Goal: Information Seeking & Learning: Learn about a topic

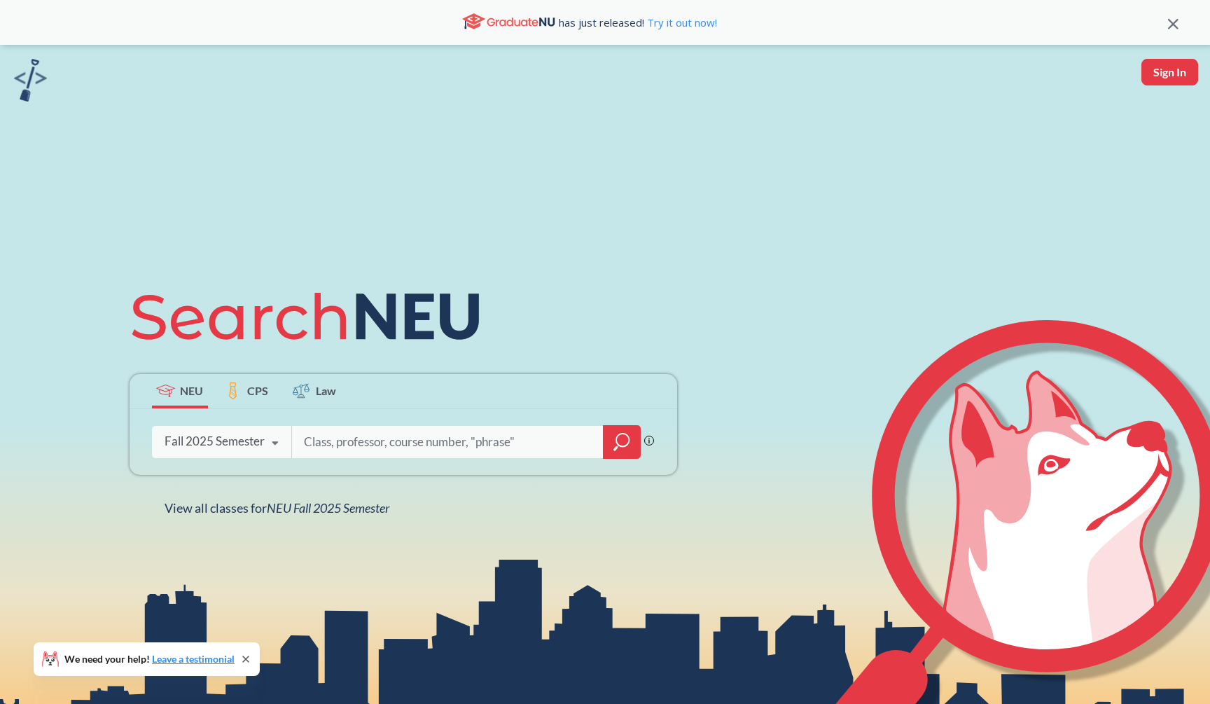
click at [606, 448] on div at bounding box center [622, 442] width 38 height 34
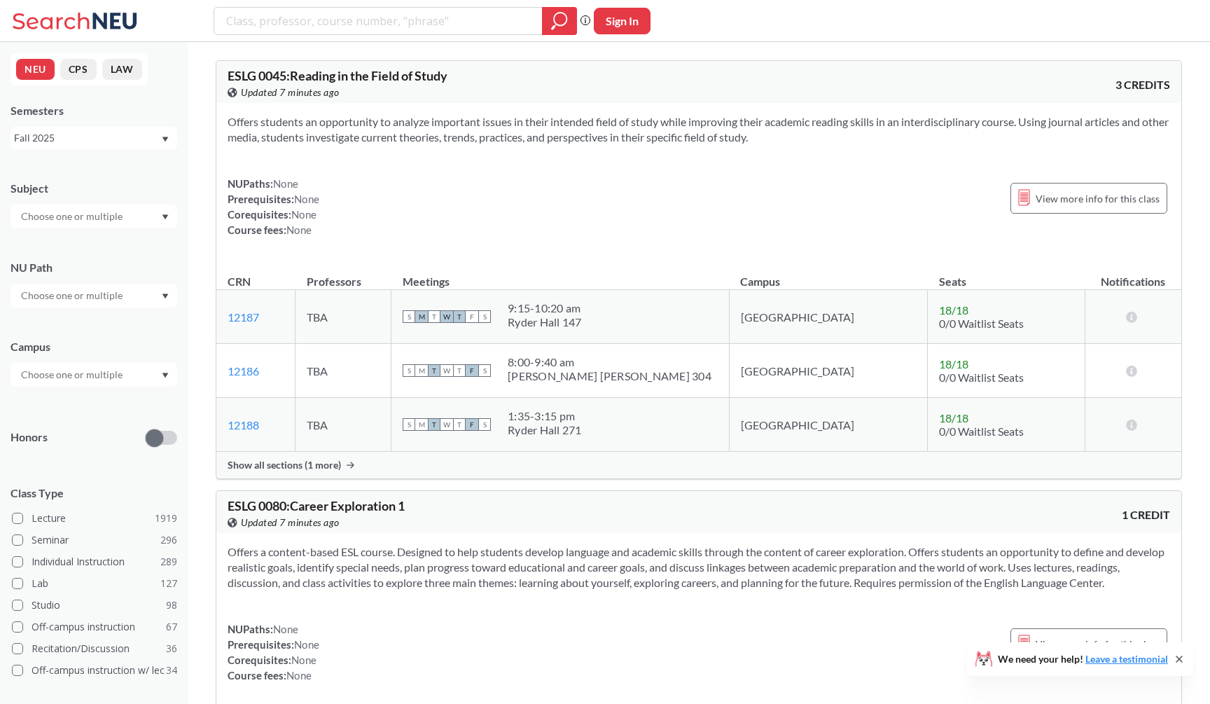
click at [126, 200] on div "Subject" at bounding box center [94, 198] width 167 height 62
click at [124, 212] on input "text" at bounding box center [73, 216] width 118 height 17
click at [125, 258] on div "MATH ( 66 )" at bounding box center [97, 256] width 158 height 15
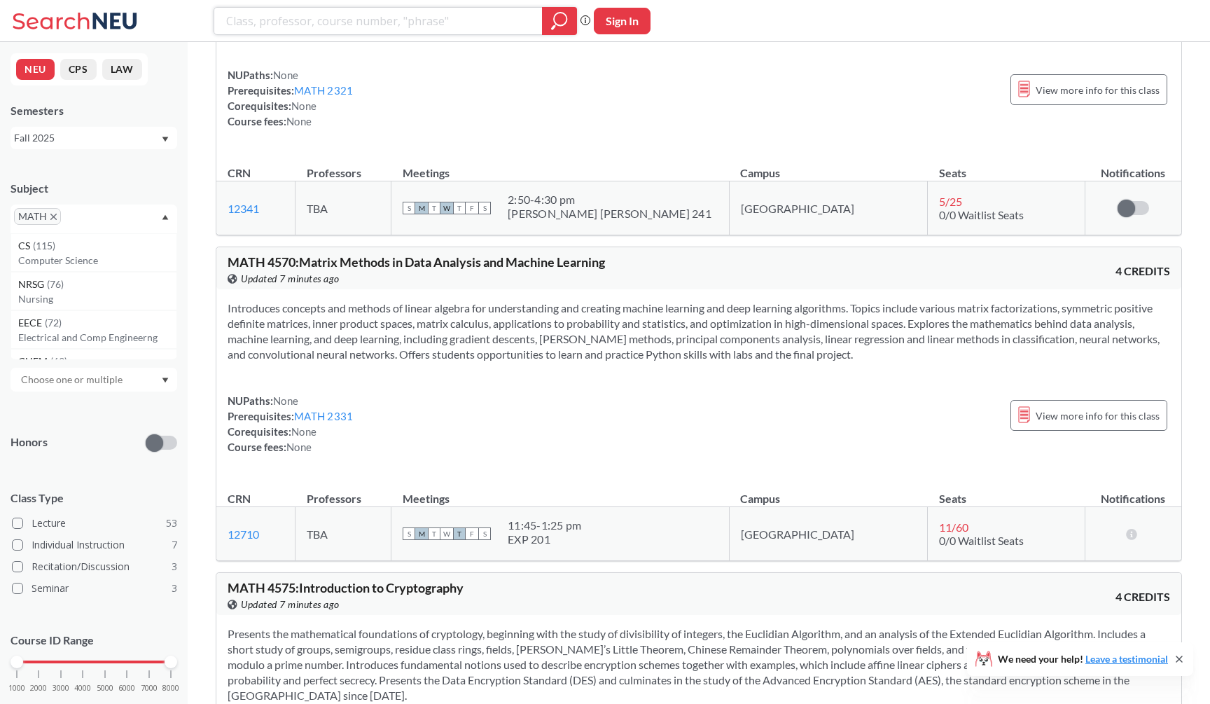
scroll to position [11763, 0]
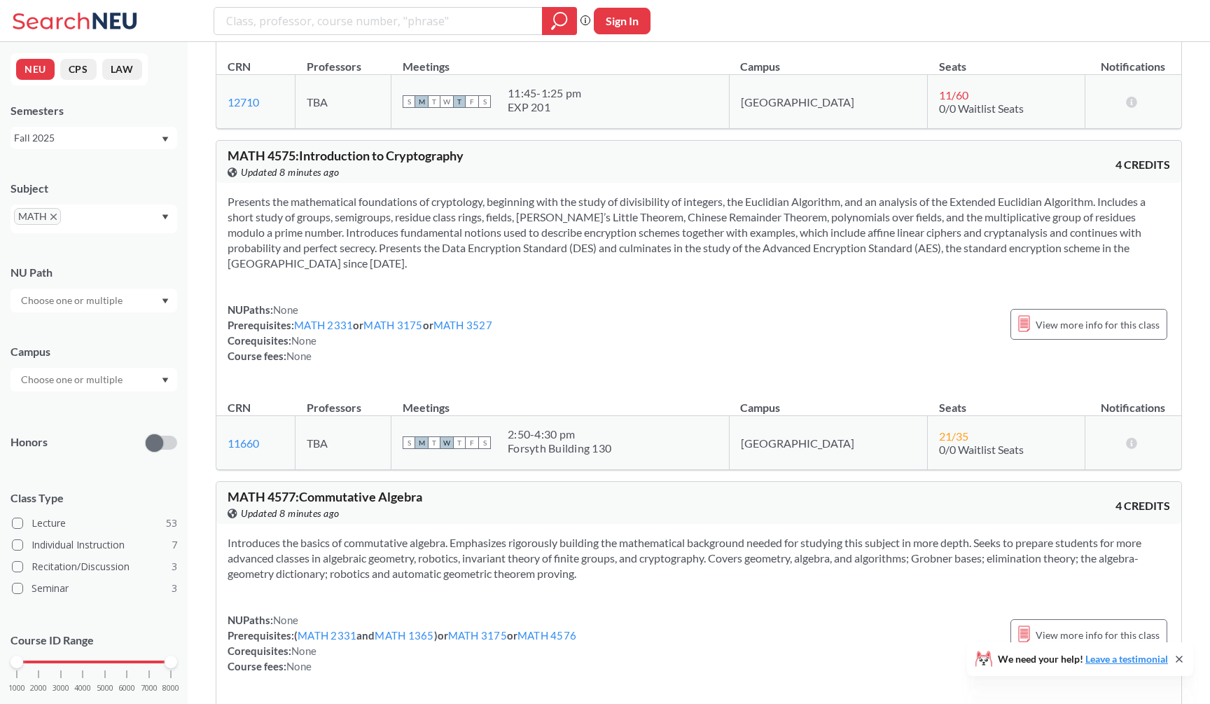
click at [543, 271] on section "Presents the mathematical foundations of cryptology, beginning with the study o…" at bounding box center [699, 232] width 943 height 77
click at [534, 271] on section "Presents the mathematical foundations of cryptology, beginning with the study o…" at bounding box center [699, 232] width 943 height 77
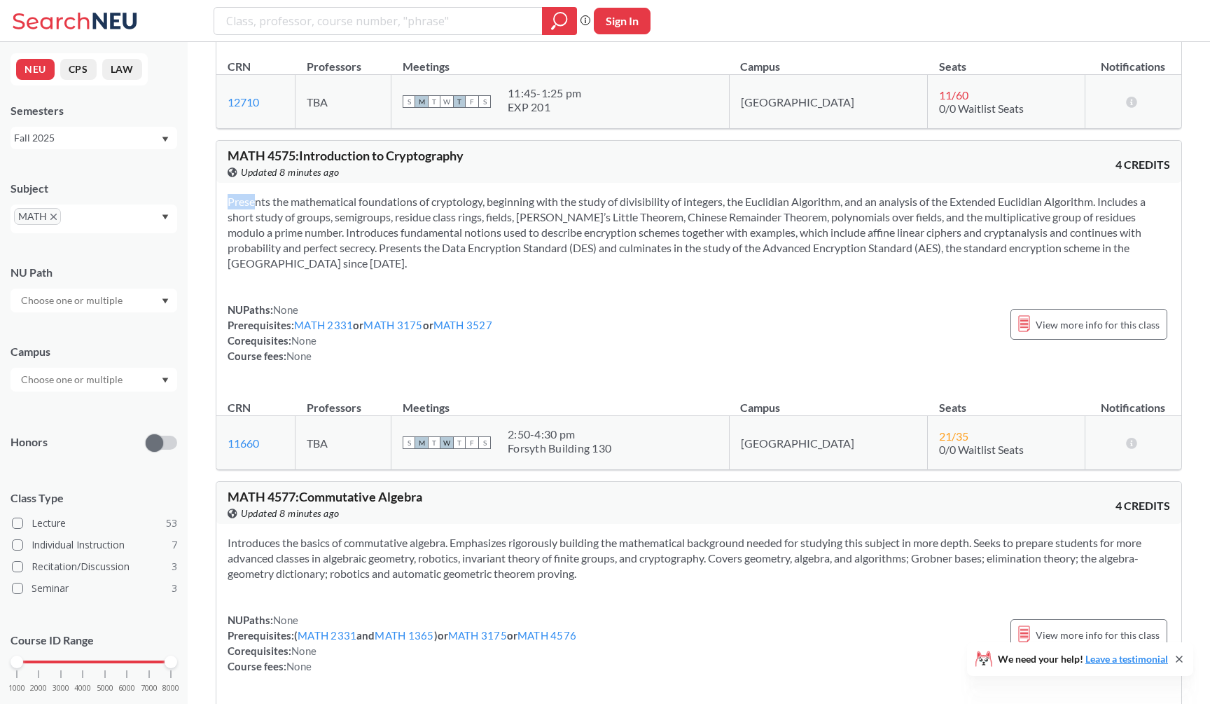
click at [534, 271] on section "Presents the mathematical foundations of cryptology, beginning with the study o…" at bounding box center [699, 232] width 943 height 77
click at [533, 271] on section "Presents the mathematical foundations of cryptology, beginning with the study o…" at bounding box center [699, 232] width 943 height 77
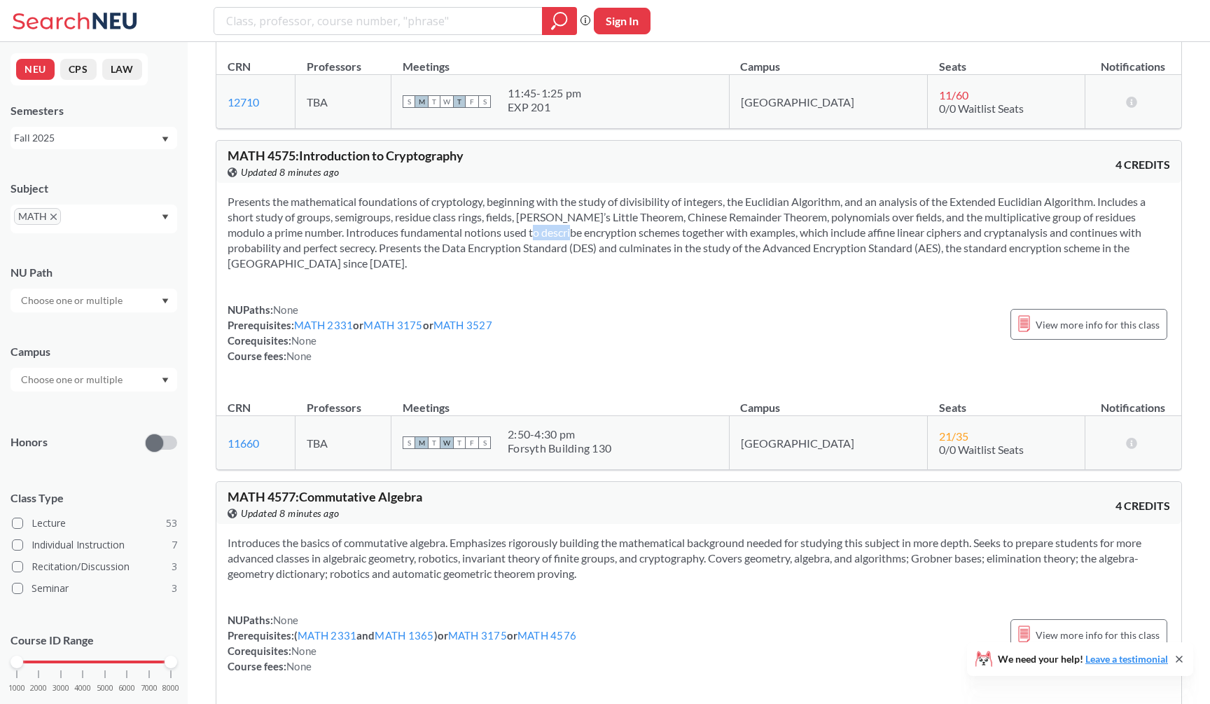
click at [533, 271] on section "Presents the mathematical foundations of cryptology, beginning with the study o…" at bounding box center [699, 232] width 943 height 77
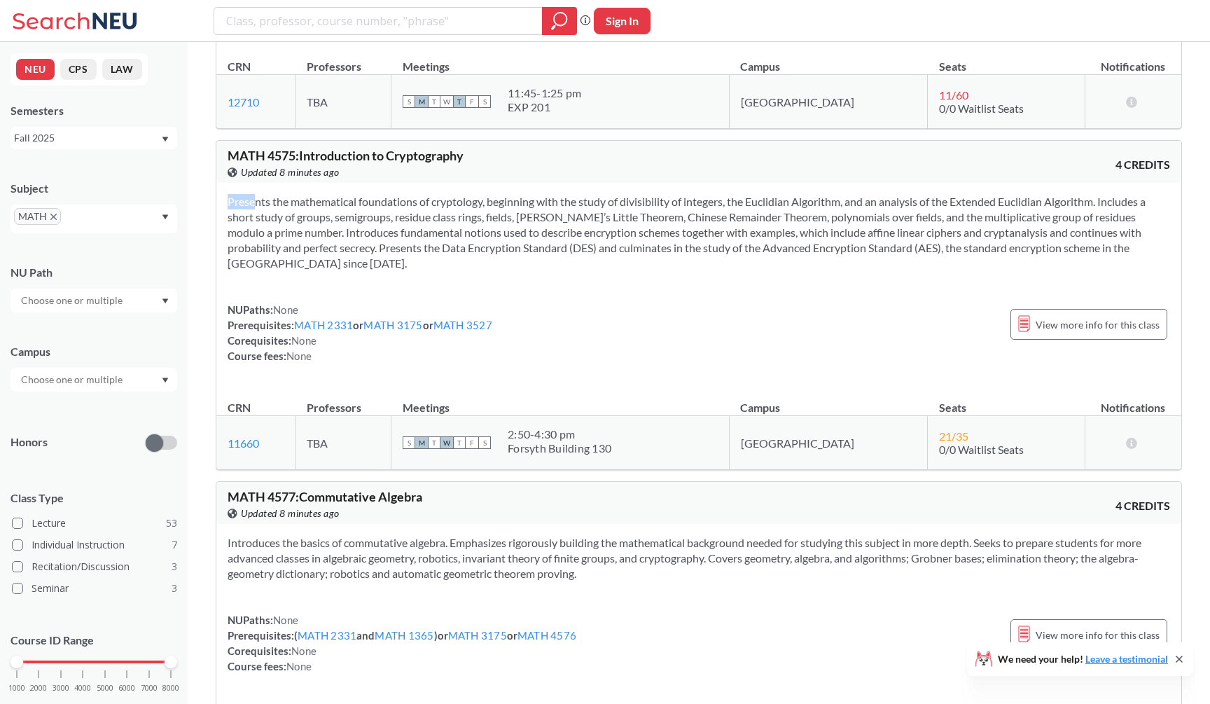
click at [533, 271] on section "Presents the mathematical foundations of cryptology, beginning with the study o…" at bounding box center [699, 232] width 943 height 77
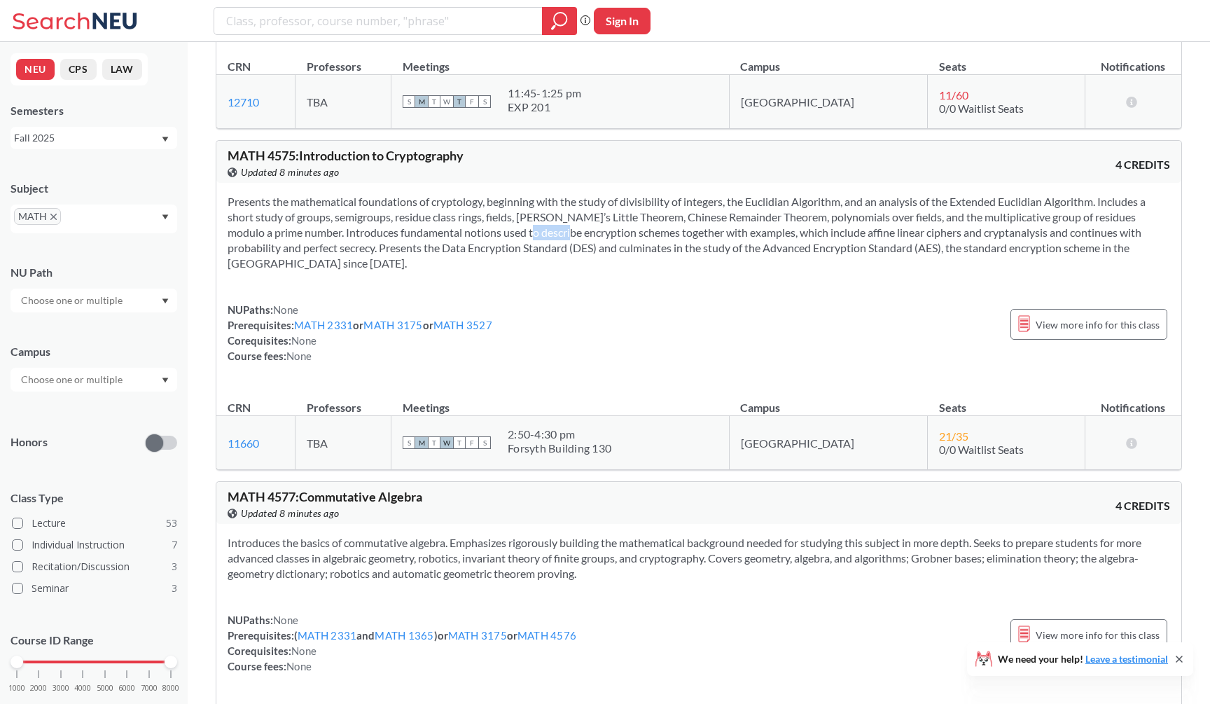
click at [533, 271] on section "Presents the mathematical foundations of cryptology, beginning with the study o…" at bounding box center [699, 232] width 943 height 77
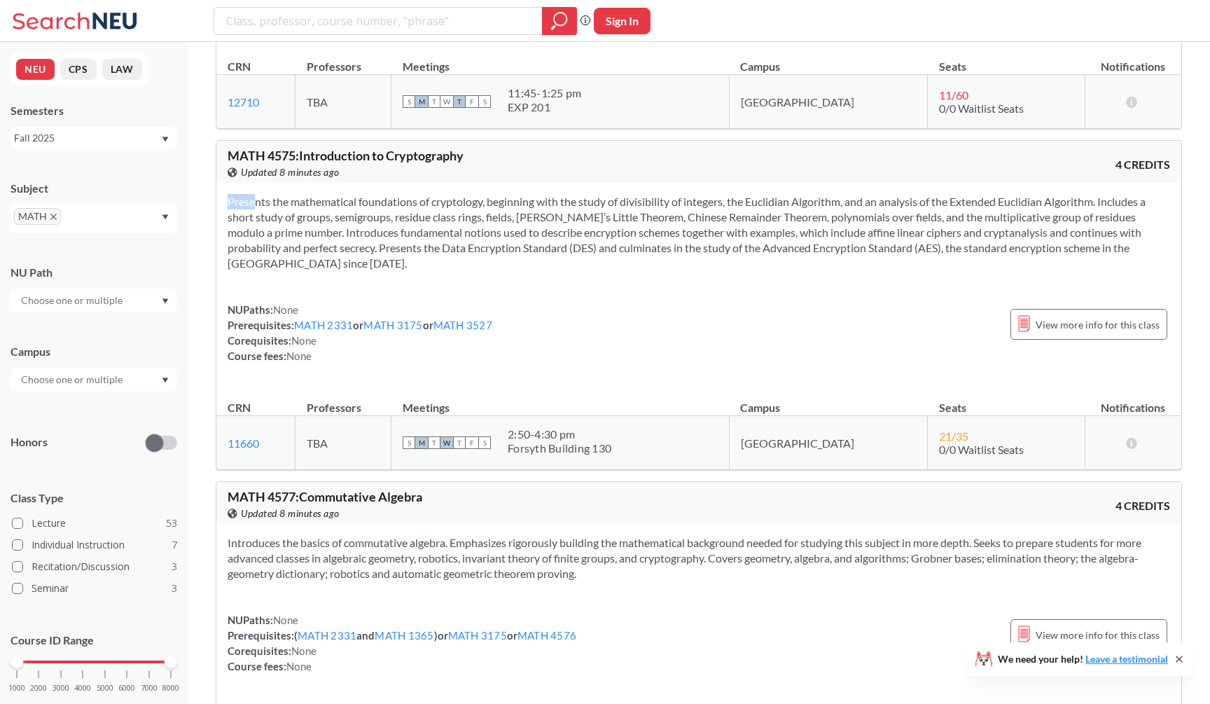
click at [533, 271] on section "Presents the mathematical foundations of cryptology, beginning with the study o…" at bounding box center [699, 232] width 943 height 77
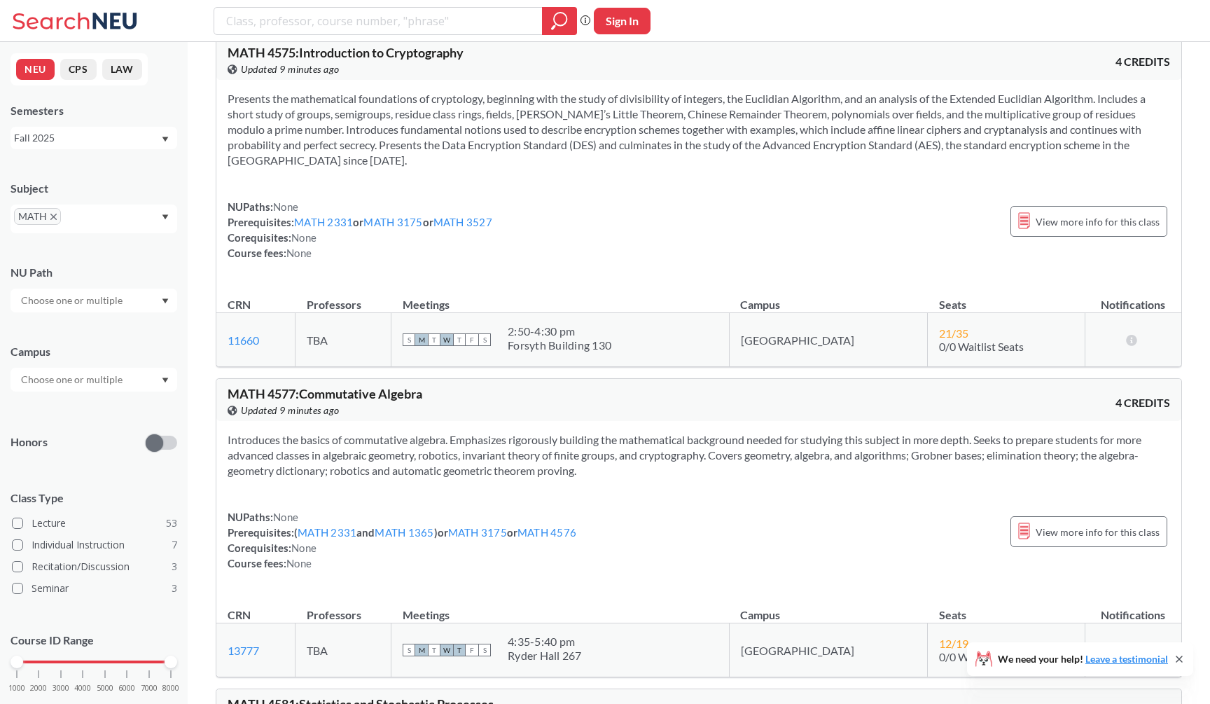
scroll to position [11858, 0]
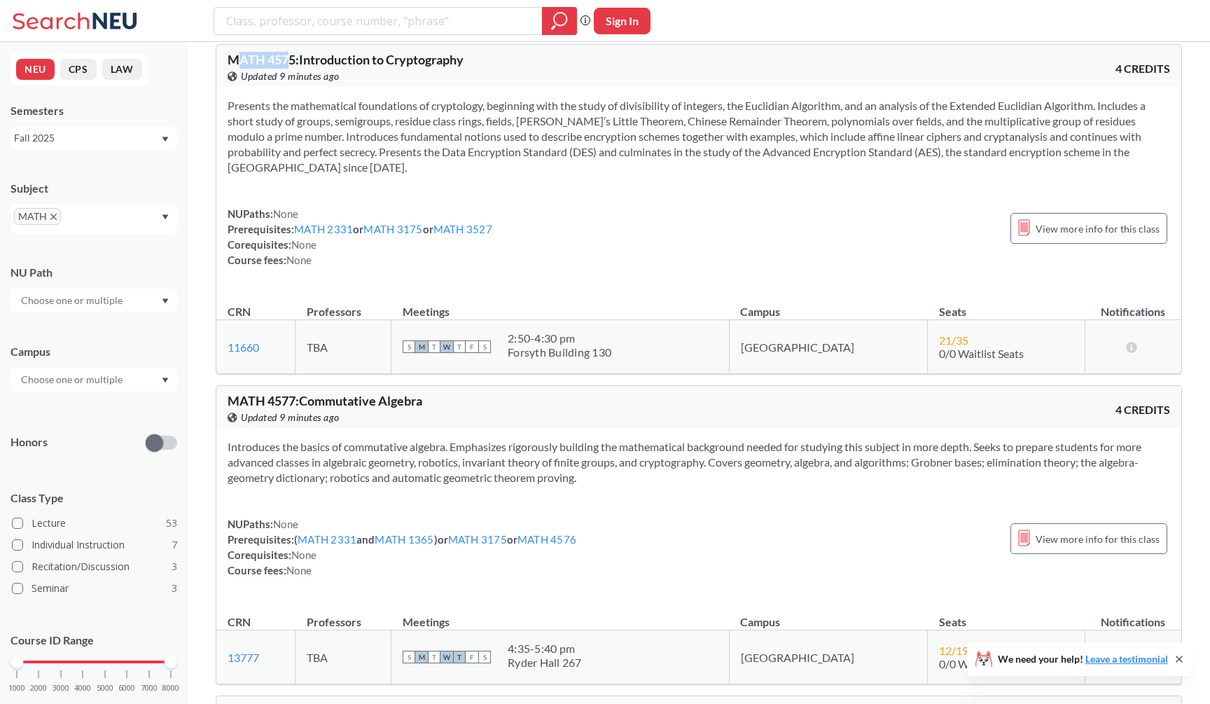
drag, startPoint x: 292, startPoint y: 100, endPoint x: 238, endPoint y: 99, distance: 53.9
click at [238, 67] on span "MATH 4575 : Introduction to Cryptography" at bounding box center [346, 59] width 236 height 15
click at [55, 212] on span "MATH" at bounding box center [37, 216] width 47 height 17
click at [53, 213] on span "MATH" at bounding box center [37, 216] width 47 height 17
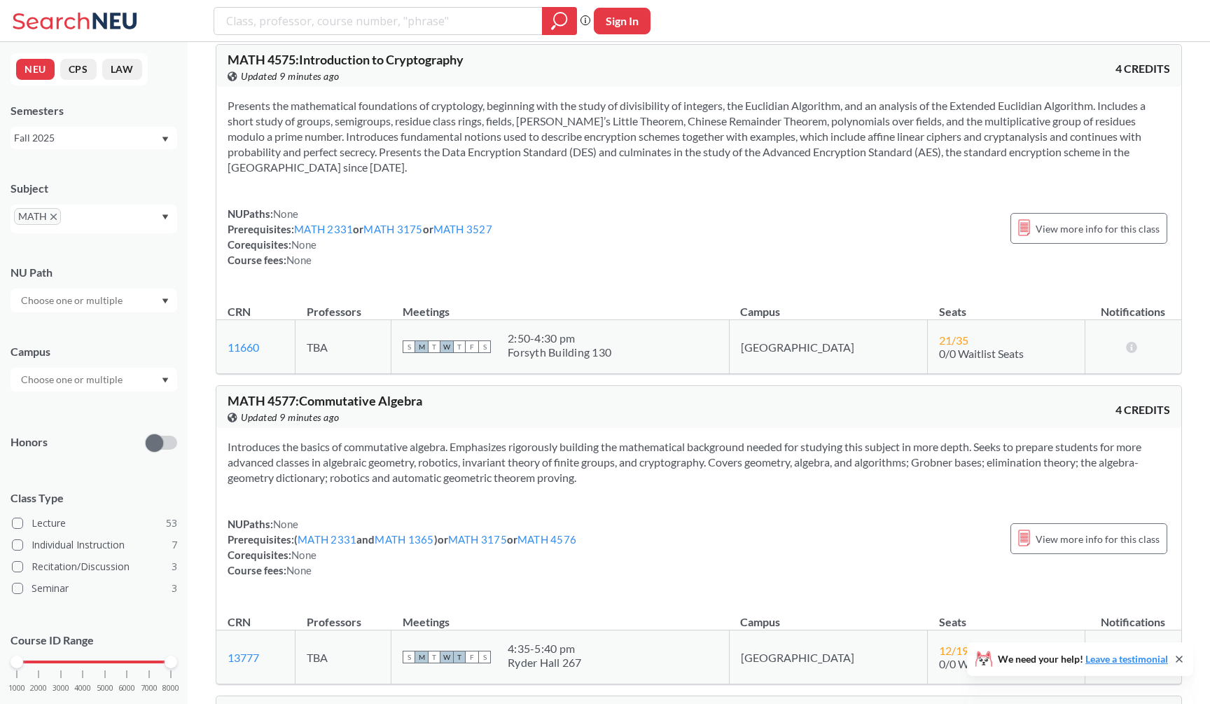
click at [53, 218] on icon "X to remove pill" at bounding box center [53, 217] width 6 height 6
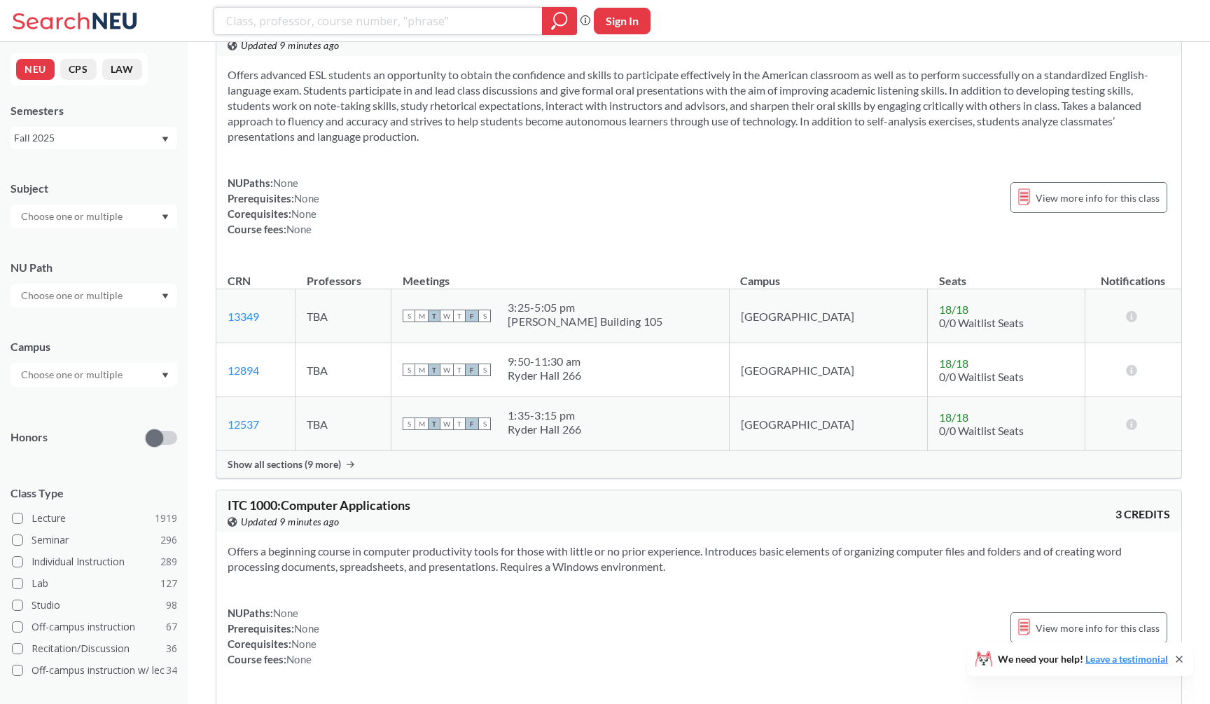
click at [324, 32] on input "search" at bounding box center [378, 21] width 307 height 24
type input "crypto"
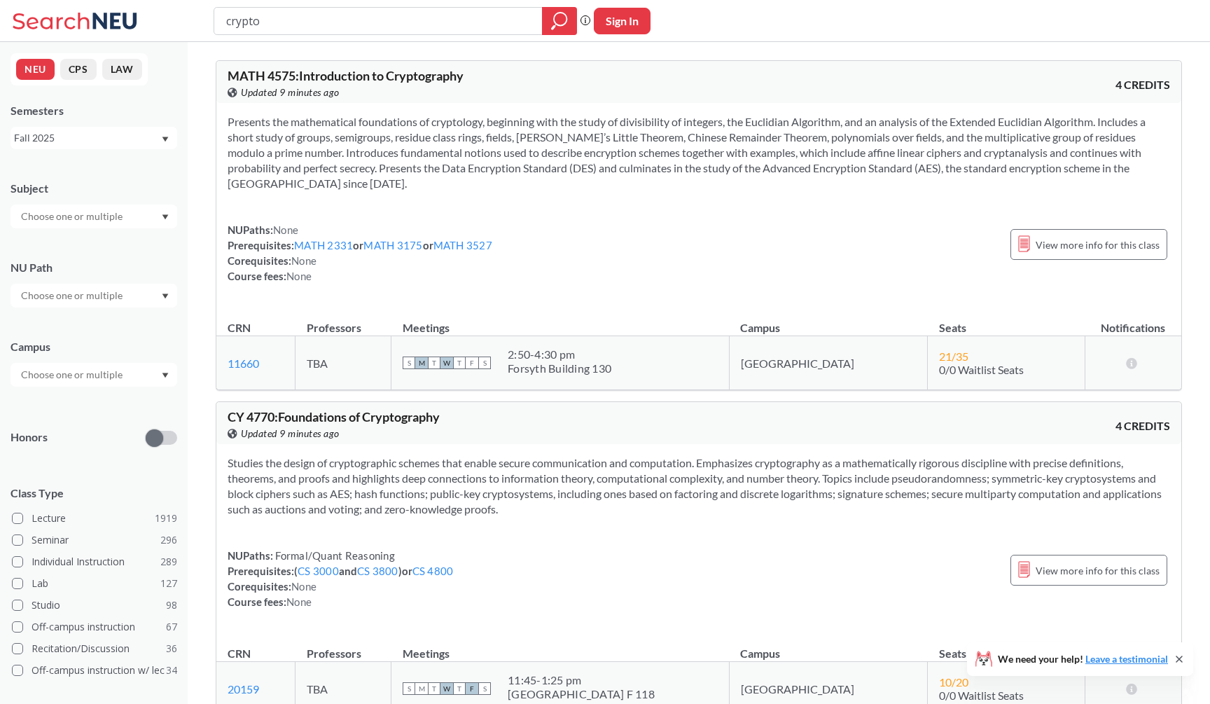
click at [695, 118] on section "Presents the mathematical foundations of cryptology, beginning with the study o…" at bounding box center [699, 152] width 943 height 77
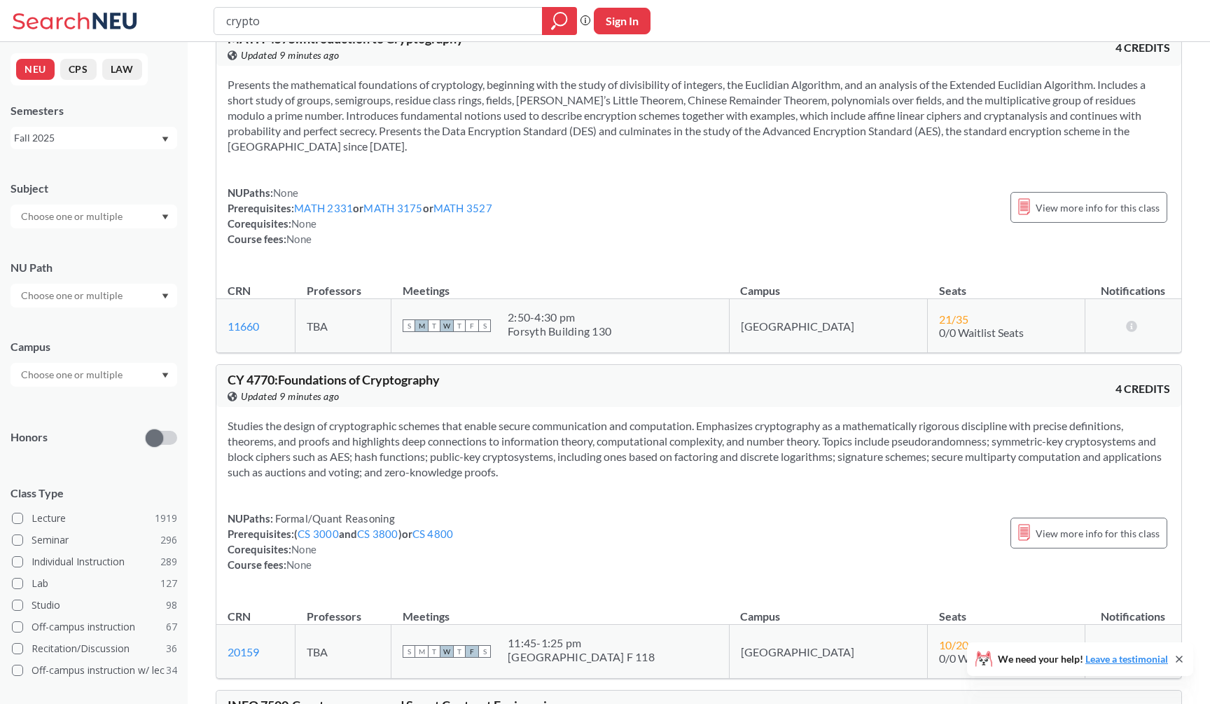
scroll to position [37, 0]
click at [382, 373] on span "CY 4770 : Foundations of Cryptography" at bounding box center [334, 379] width 212 height 15
click at [401, 384] on span "CY 4770 : Foundations of Cryptography" at bounding box center [334, 379] width 212 height 15
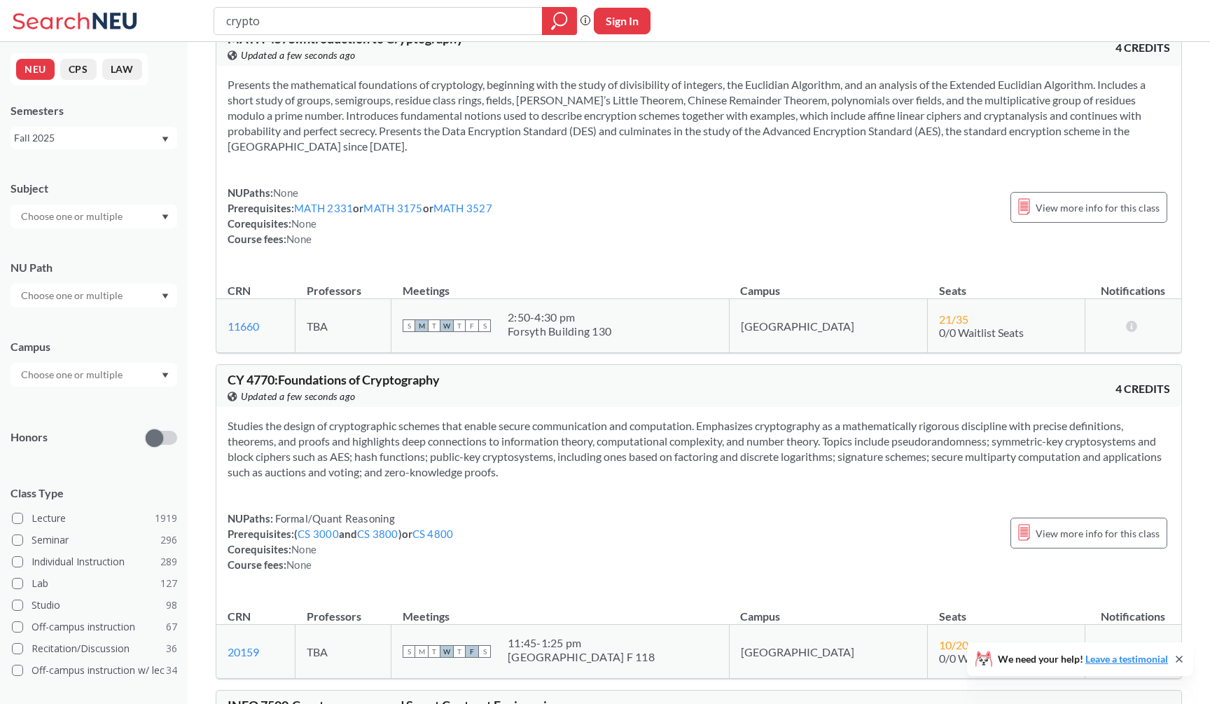
click at [401, 384] on span "CY 4770 : Foundations of Cryptography" at bounding box center [334, 379] width 212 height 15
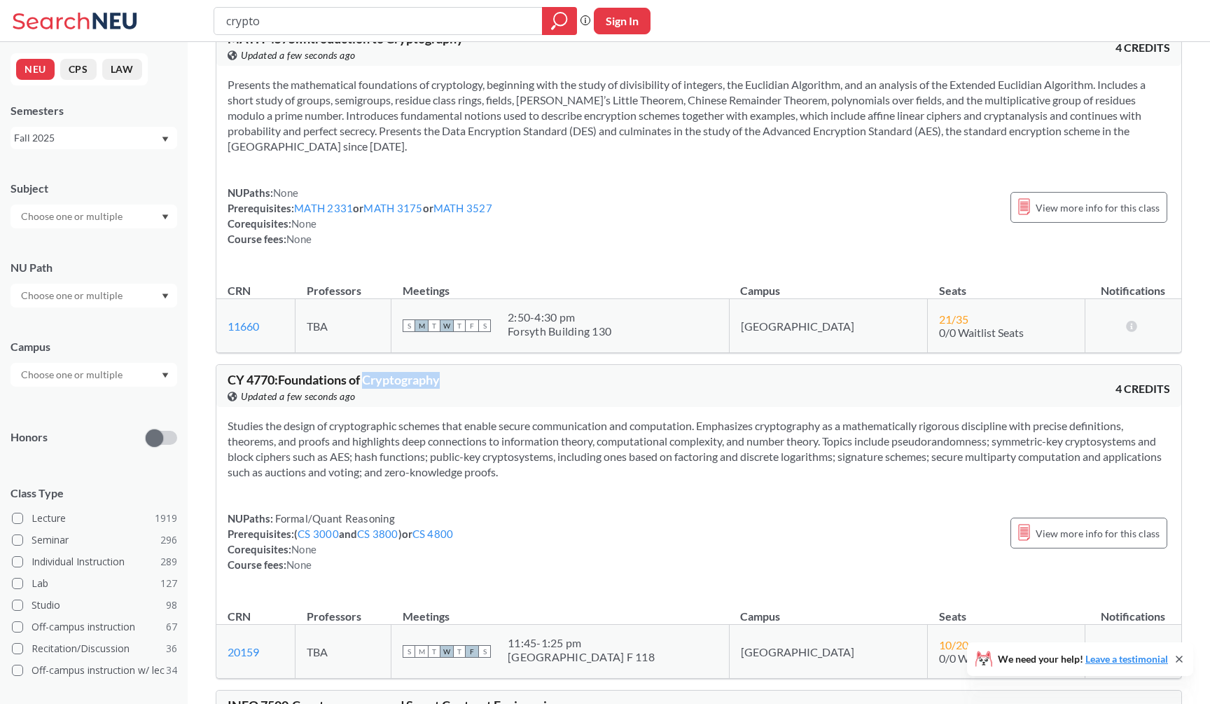
click at [401, 384] on span "CY 4770 : Foundations of Cryptography" at bounding box center [334, 379] width 212 height 15
click at [414, 388] on div "CY 4770 : Foundations of Cryptography View this course on Banner. Updated a few…" at bounding box center [463, 388] width 471 height 31
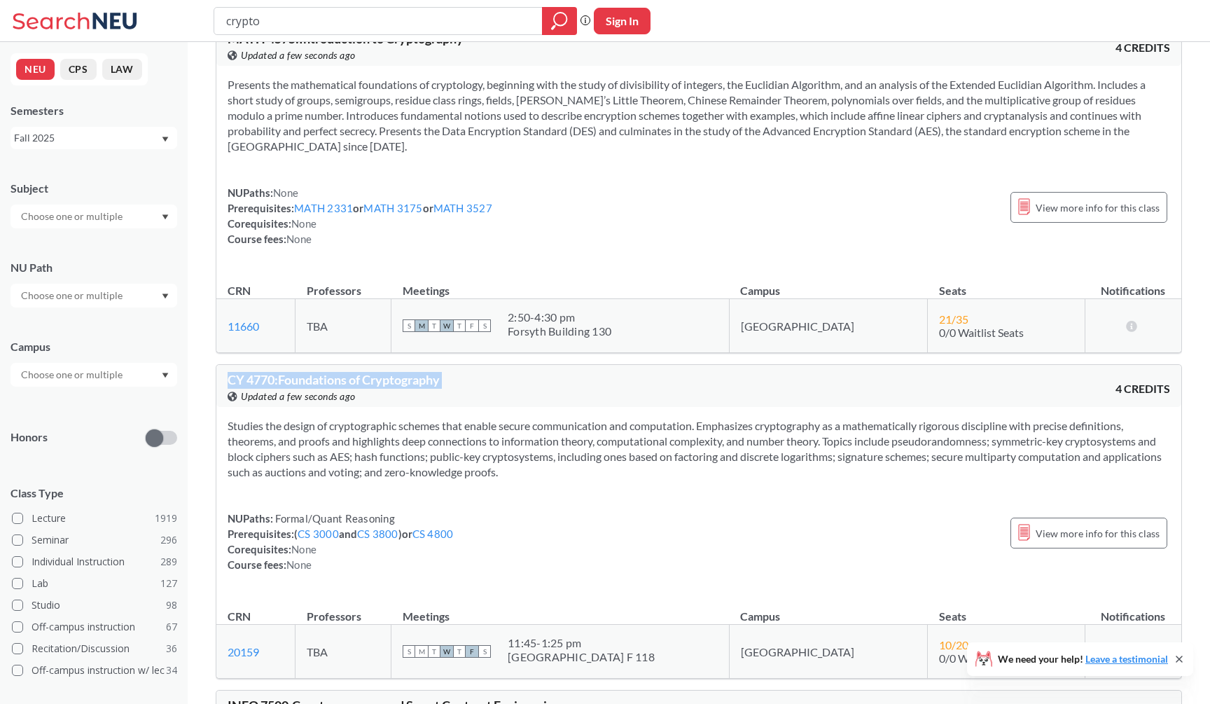
click at [414, 388] on div "CY 4770 : Foundations of Cryptography View this course on Banner. Updated a few…" at bounding box center [463, 388] width 471 height 31
click at [417, 391] on div "View this course on Banner. Updated a few seconds ago" at bounding box center [463, 396] width 471 height 15
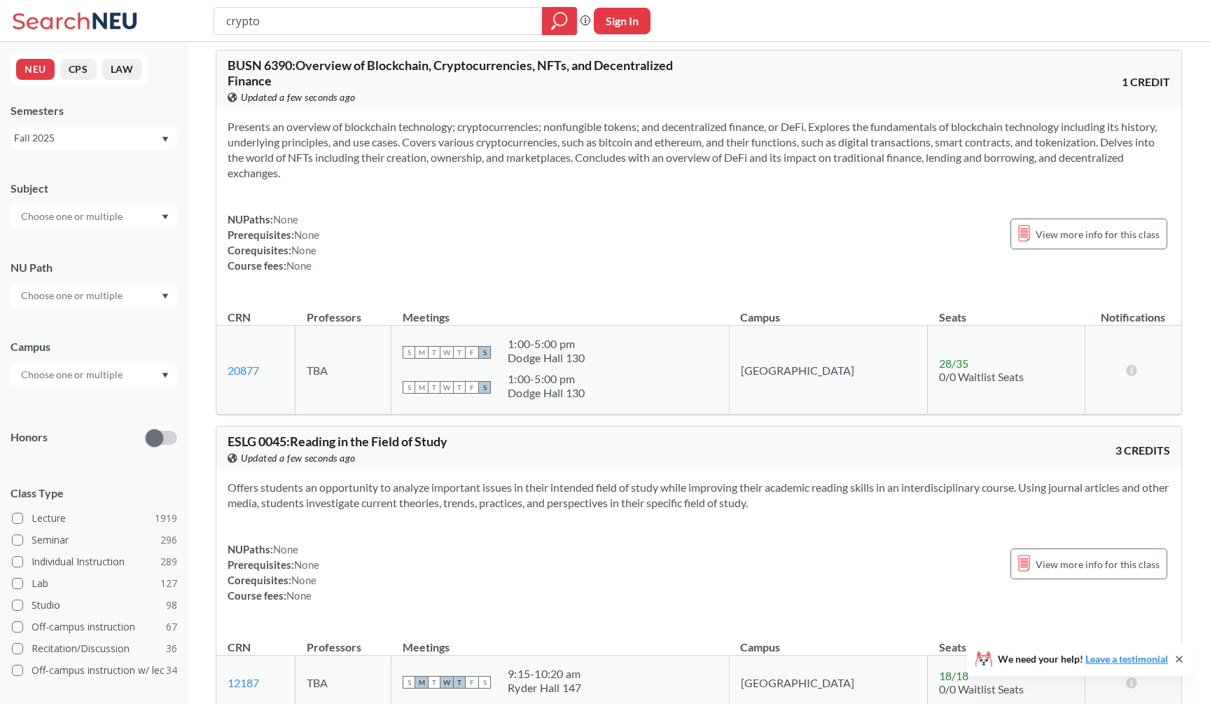
scroll to position [1004, 0]
